Goal: Find specific page/section: Find specific page/section

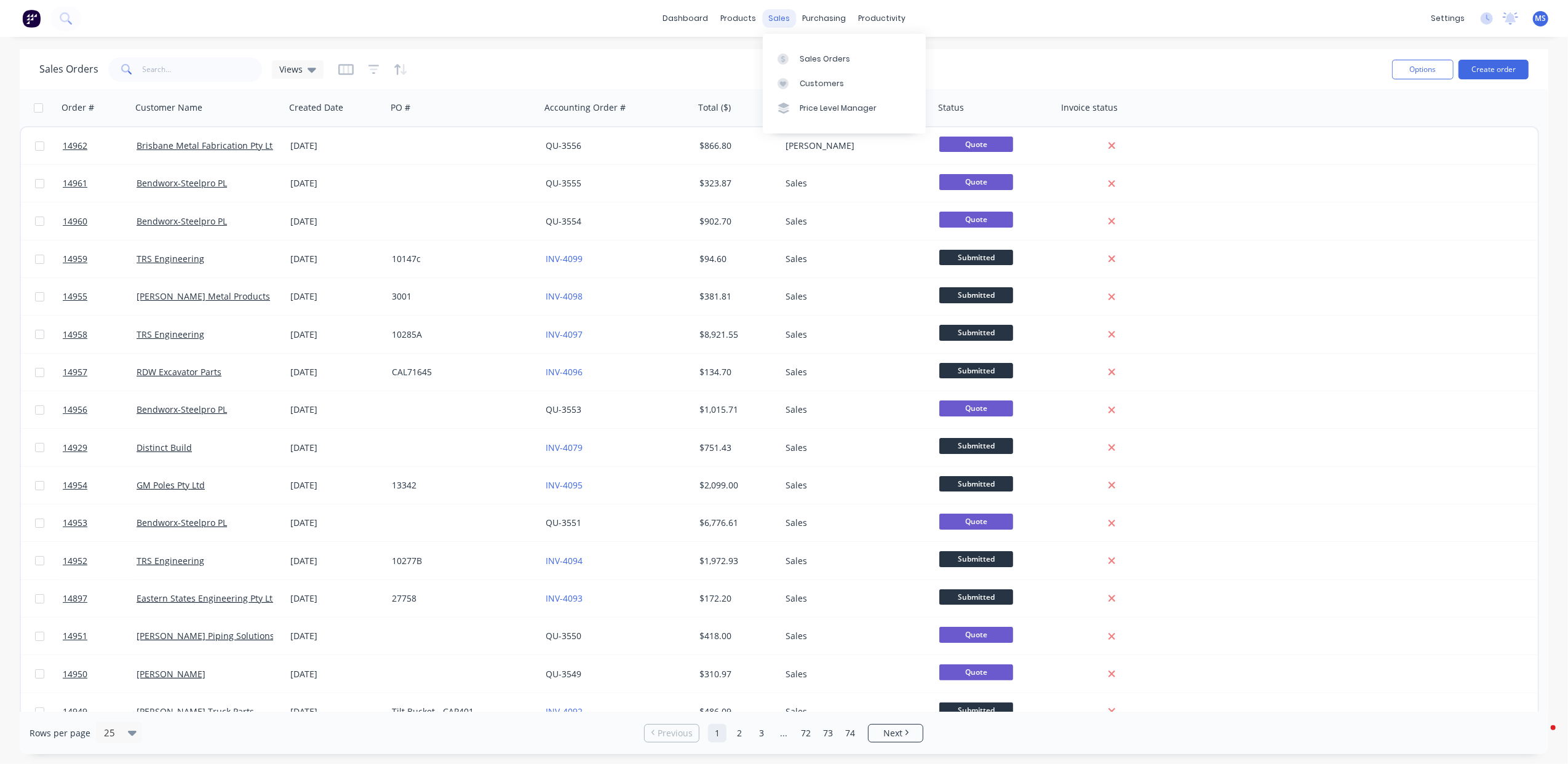
click at [775, 23] on div "sales" at bounding box center [779, 18] width 34 height 19
click at [191, 73] on input "text" at bounding box center [202, 69] width 120 height 25
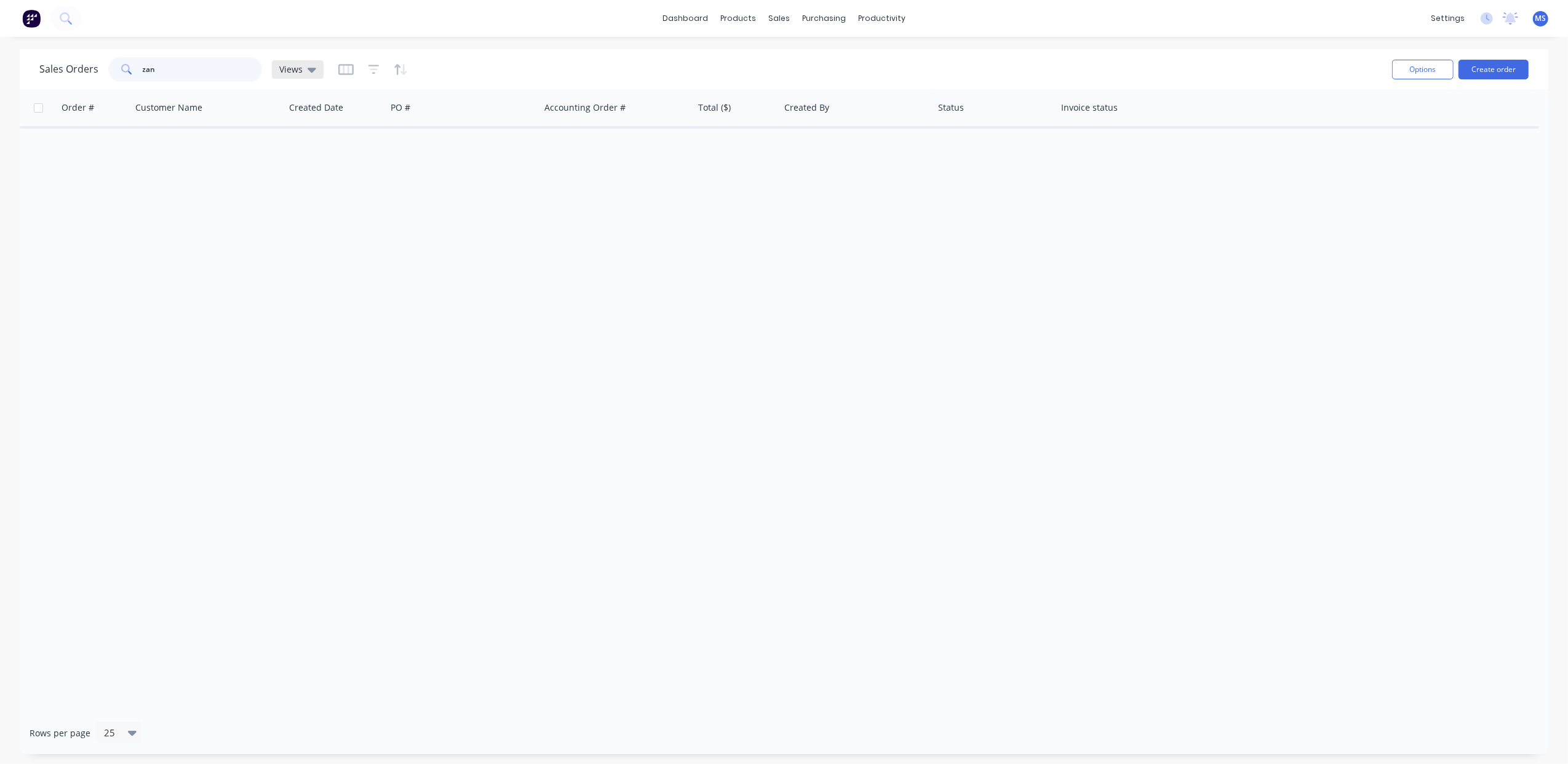
type input "zan"
click at [312, 68] on icon at bounding box center [312, 70] width 9 height 5
click at [899, 288] on div "Order # Customer Name Created Date PO # Accounting Order # Total ($) Created By…" at bounding box center [784, 400] width 1528 height 623
click at [812, 77] on link "Customers" at bounding box center [844, 84] width 163 height 25
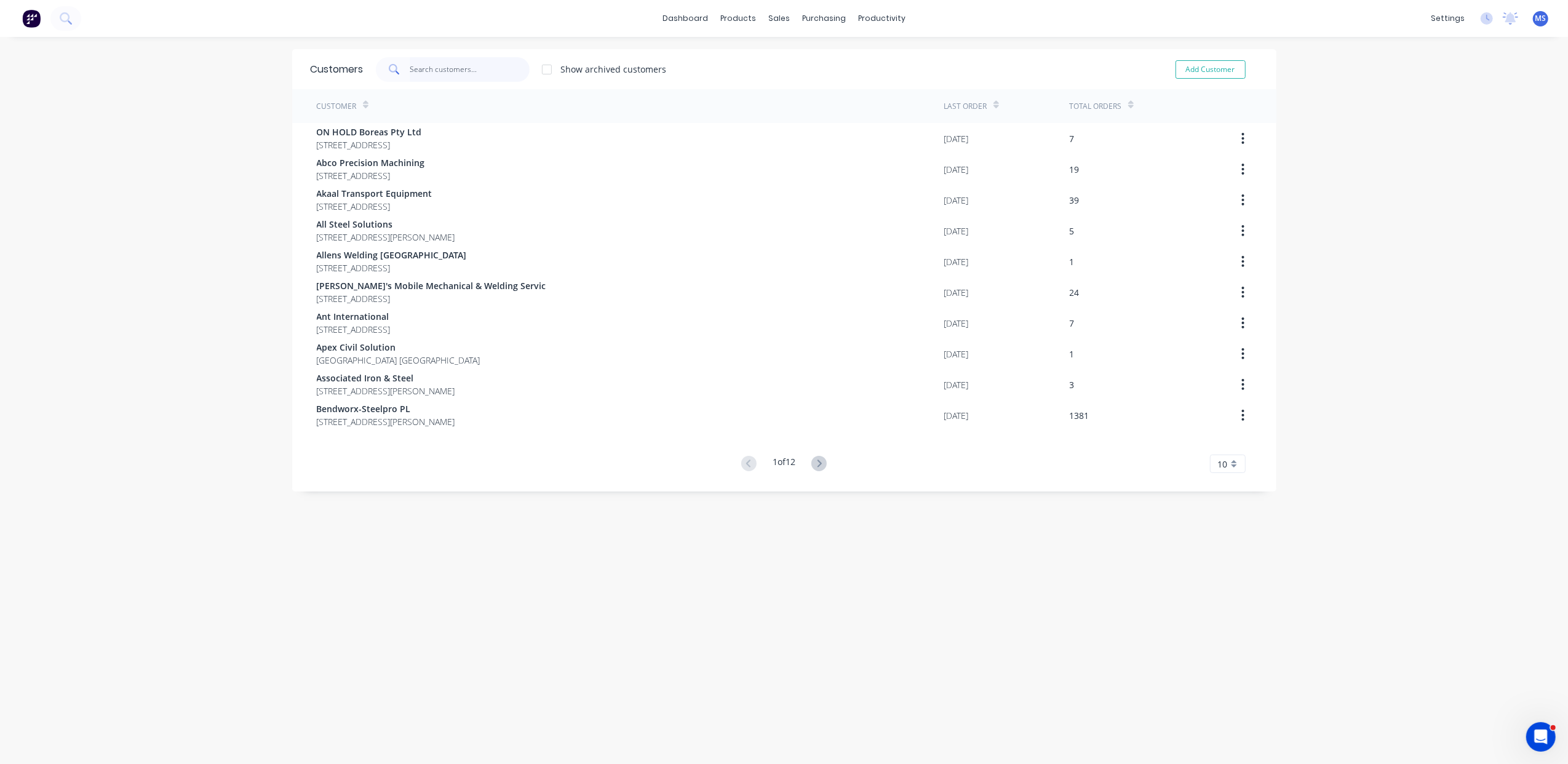
click at [426, 67] on input "text" at bounding box center [469, 69] width 120 height 25
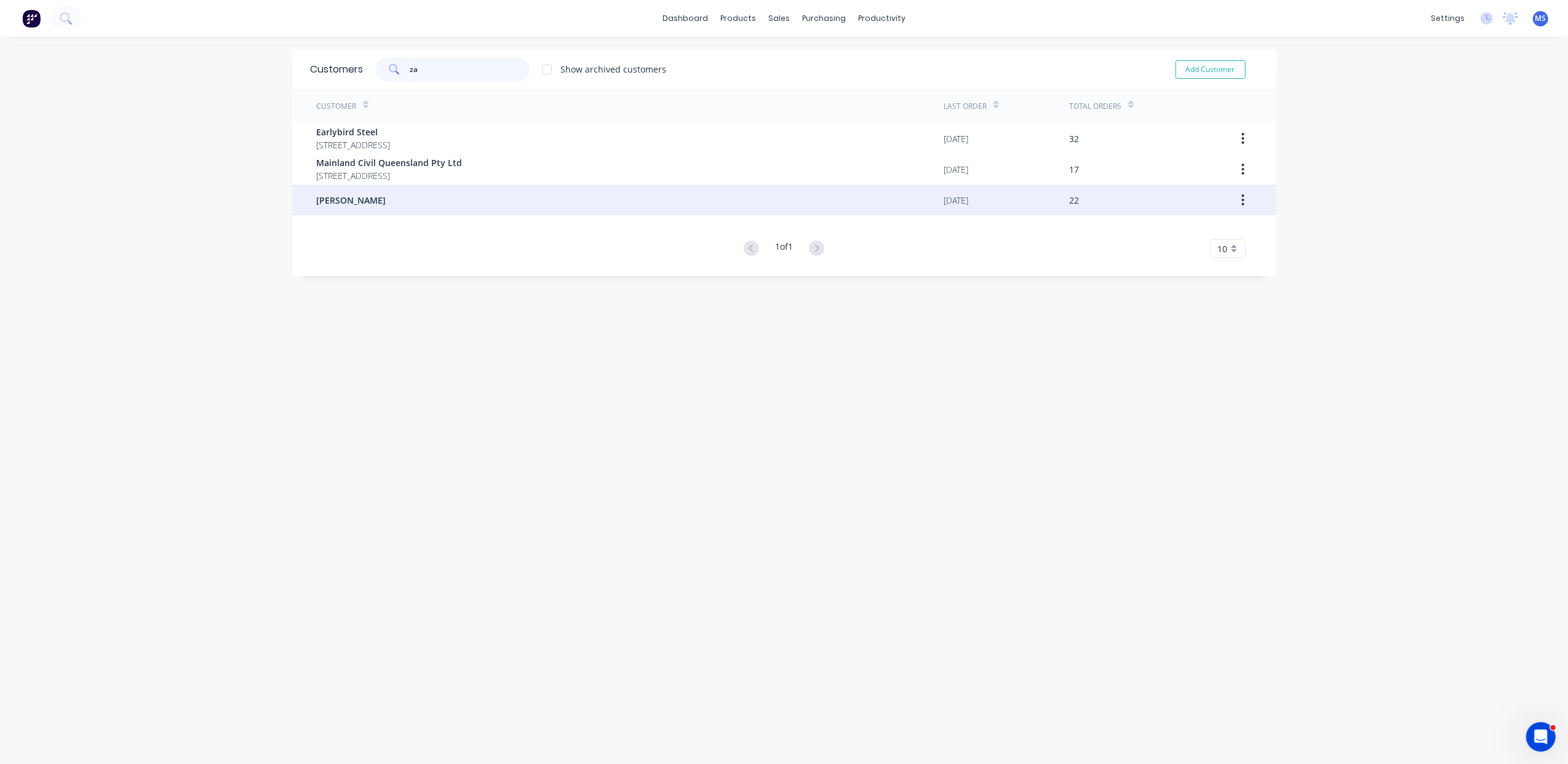
type input "za"
click at [461, 205] on div "Zanow" at bounding box center [631, 200] width 627 height 31
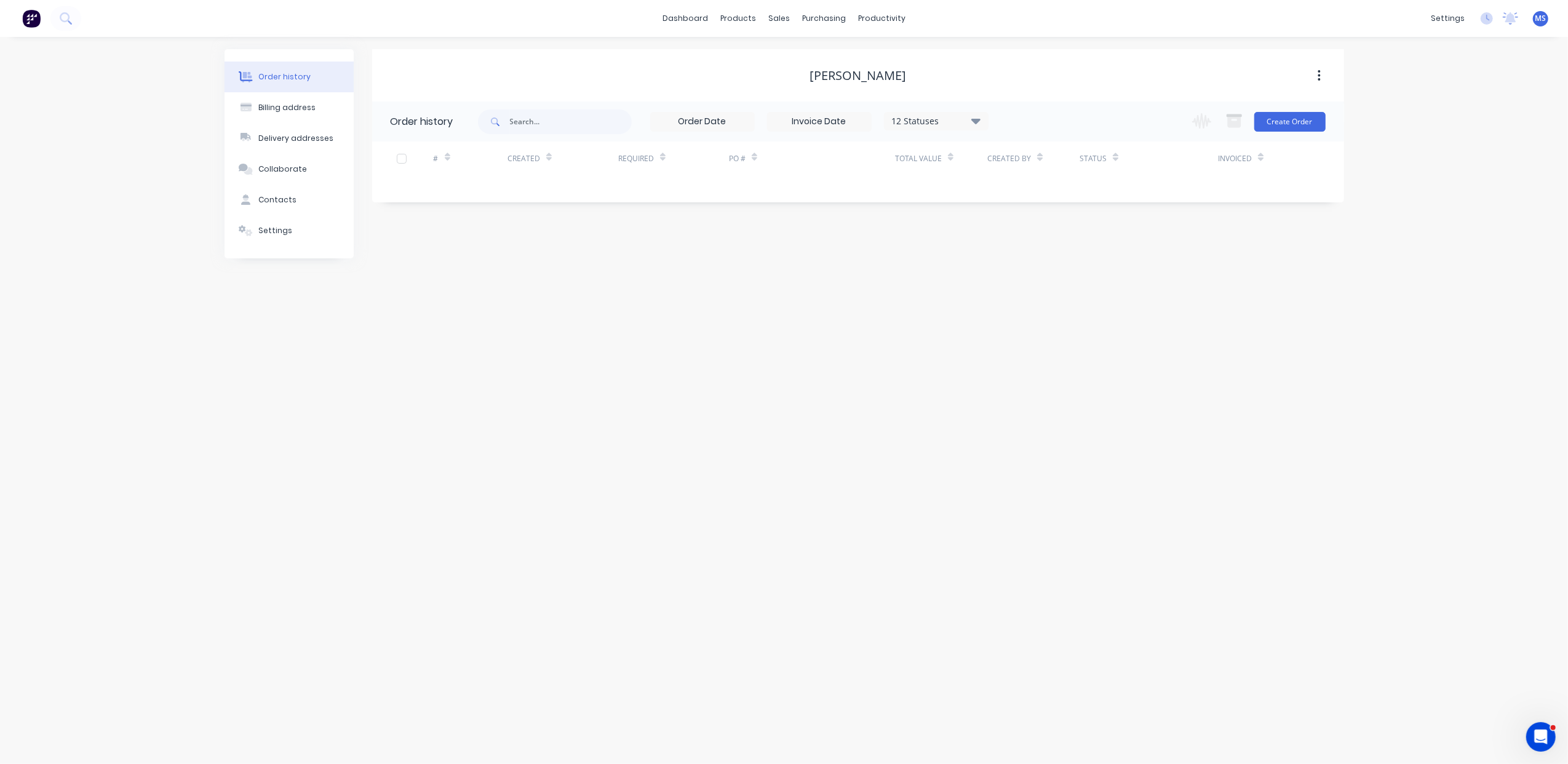
click at [973, 127] on icon at bounding box center [975, 121] width 9 height 15
click at [1038, 263] on label at bounding box center [1038, 263] width 0 height 0
click at [1038, 272] on input "checkbox" at bounding box center [1042, 268] width 10 height 12
checkbox input "true"
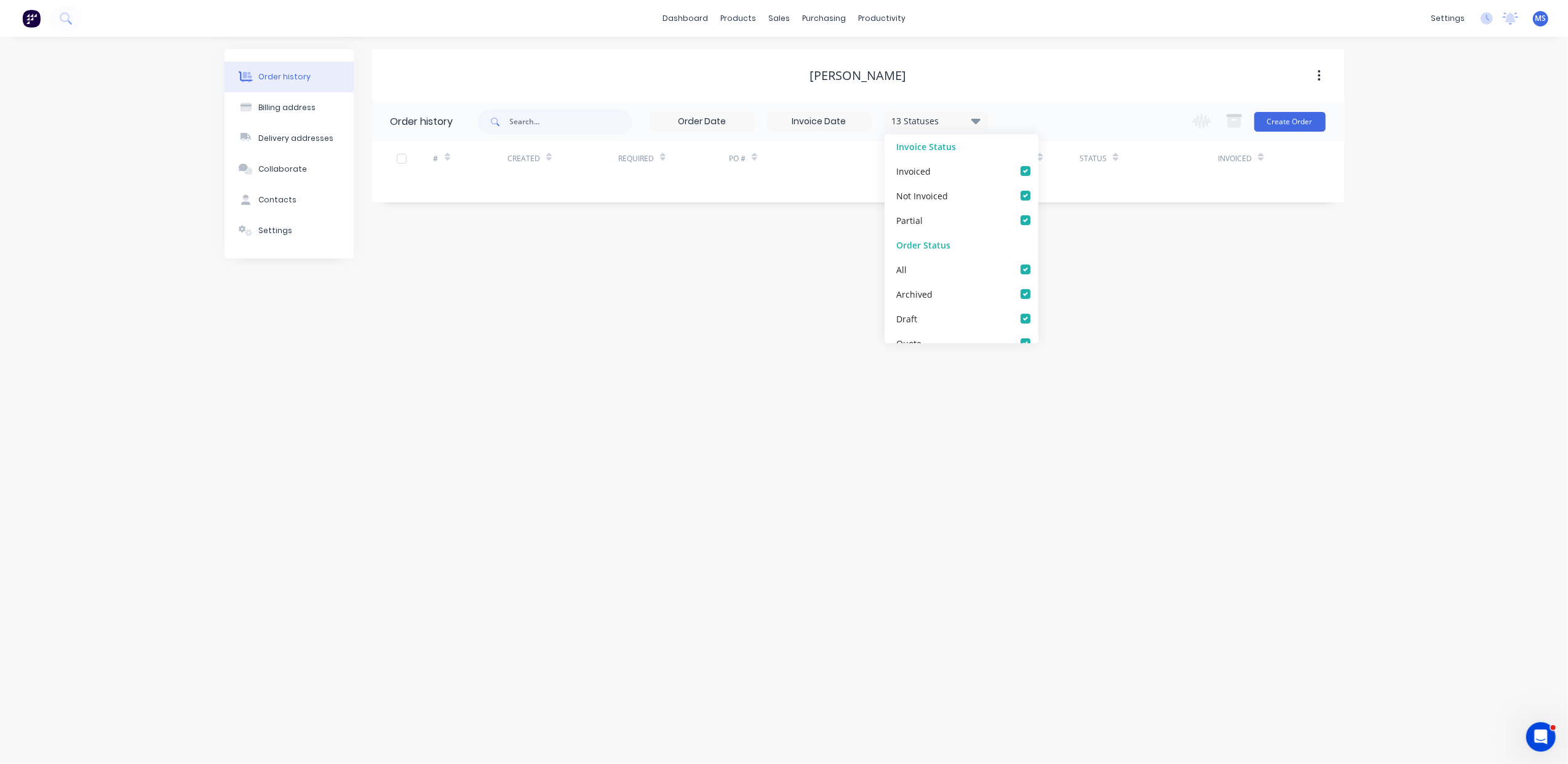
click at [1091, 299] on div "Order history Billing address Delivery addresses Collaborate Contacts Settings …" at bounding box center [784, 400] width 1568 height 727
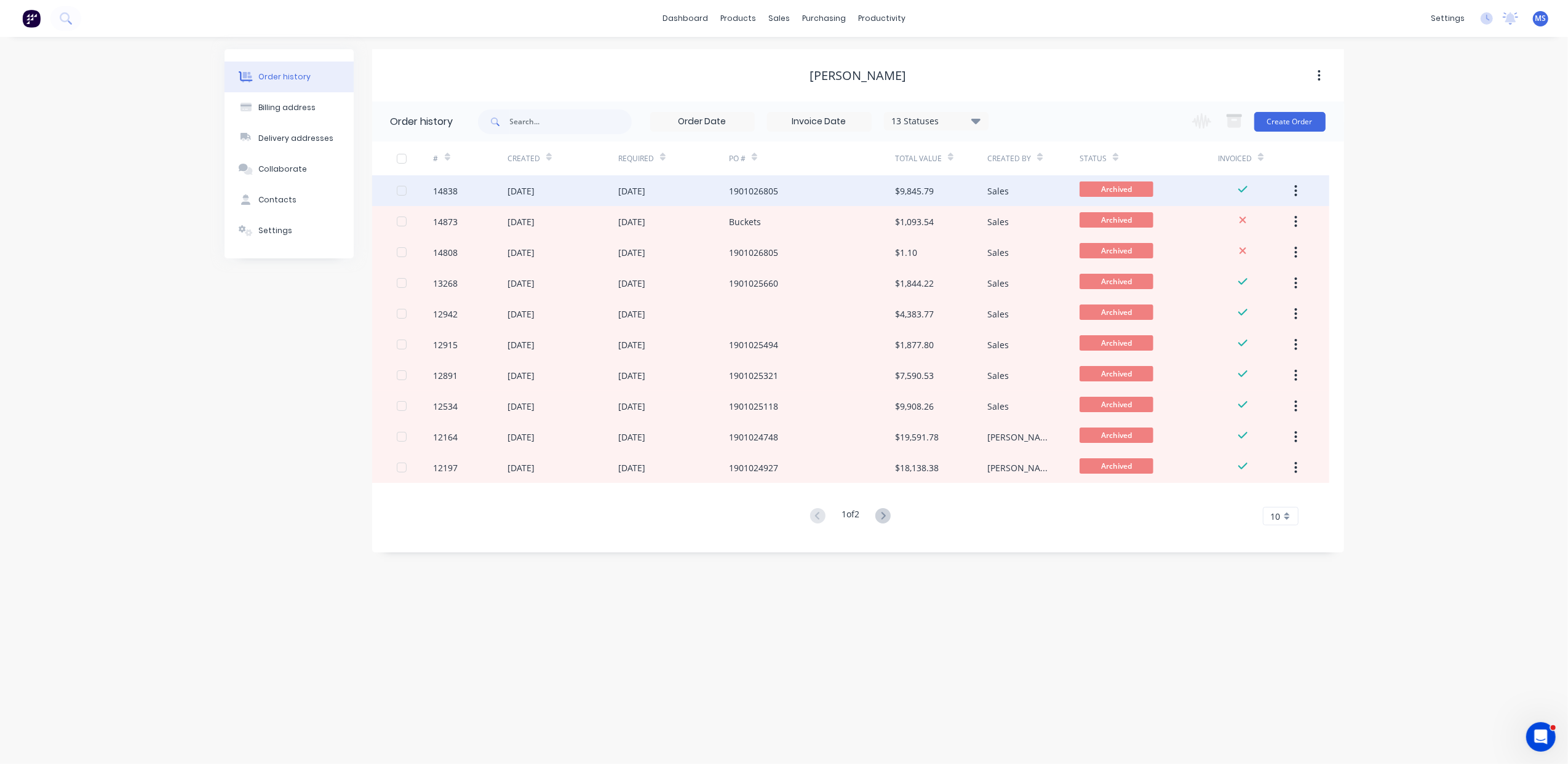
click at [704, 192] on div "26 Aug 2025" at bounding box center [673, 190] width 110 height 31
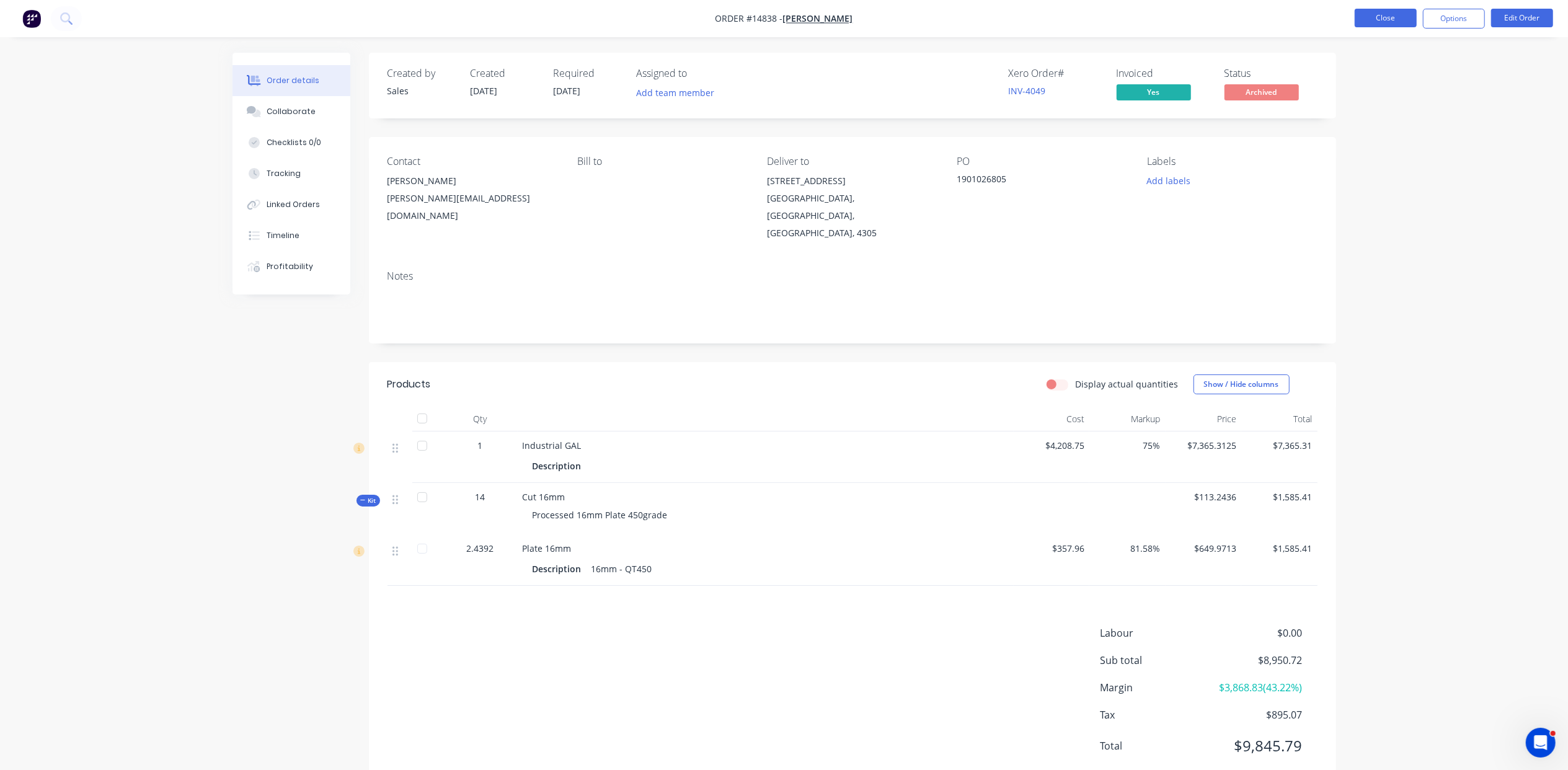
click at [1375, 18] on button "Close" at bounding box center [1386, 18] width 62 height 19
